Goal: Transaction & Acquisition: Purchase product/service

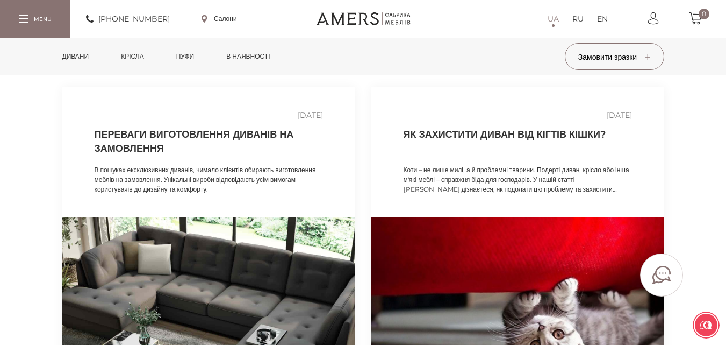
scroll to position [1989, 0]
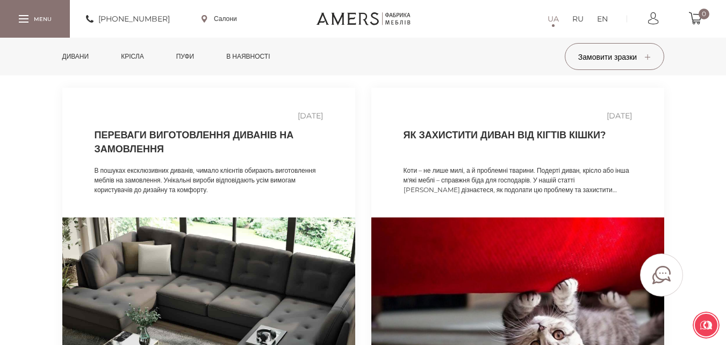
click at [552, 155] on h2 "Як захистити диван від кігтів кішки?" at bounding box center [518, 141] width 228 height 27
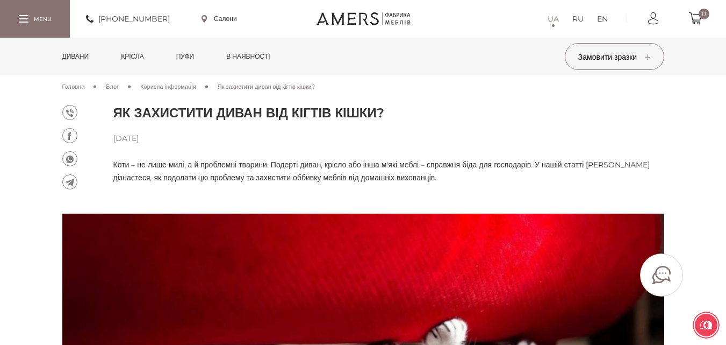
click at [74, 56] on link "Дивани" at bounding box center [75, 57] width 43 height 38
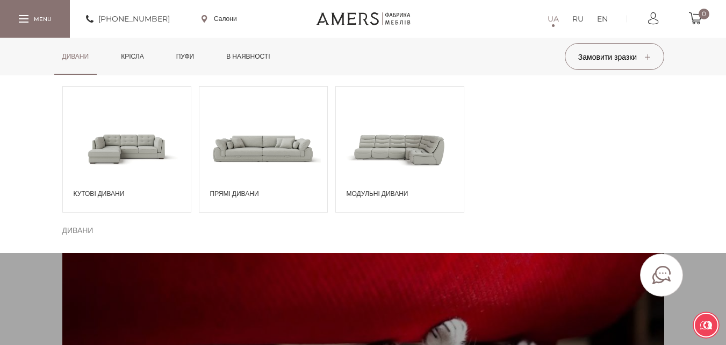
click at [271, 156] on span at bounding box center [263, 148] width 128 height 75
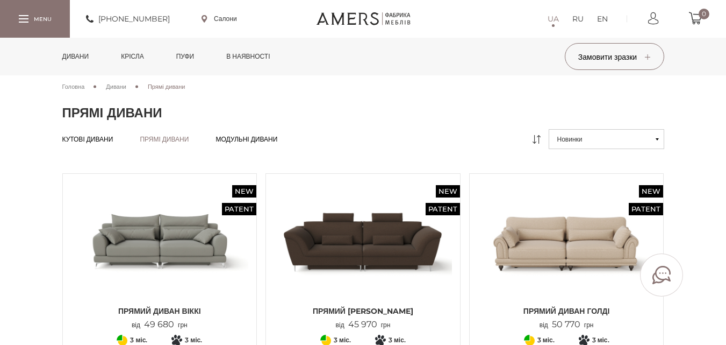
click at [657, 139] on icon at bounding box center [657, 139] width 3 height 2
click at [657, 138] on icon at bounding box center [657, 139] width 3 height 2
click at [533, 139] on icon at bounding box center [537, 139] width 8 height 9
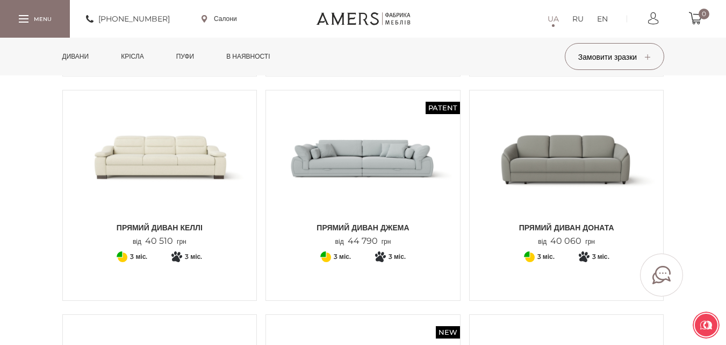
scroll to position [269, 0]
